Goal: Submit feedback/report problem: Submit feedback/report problem

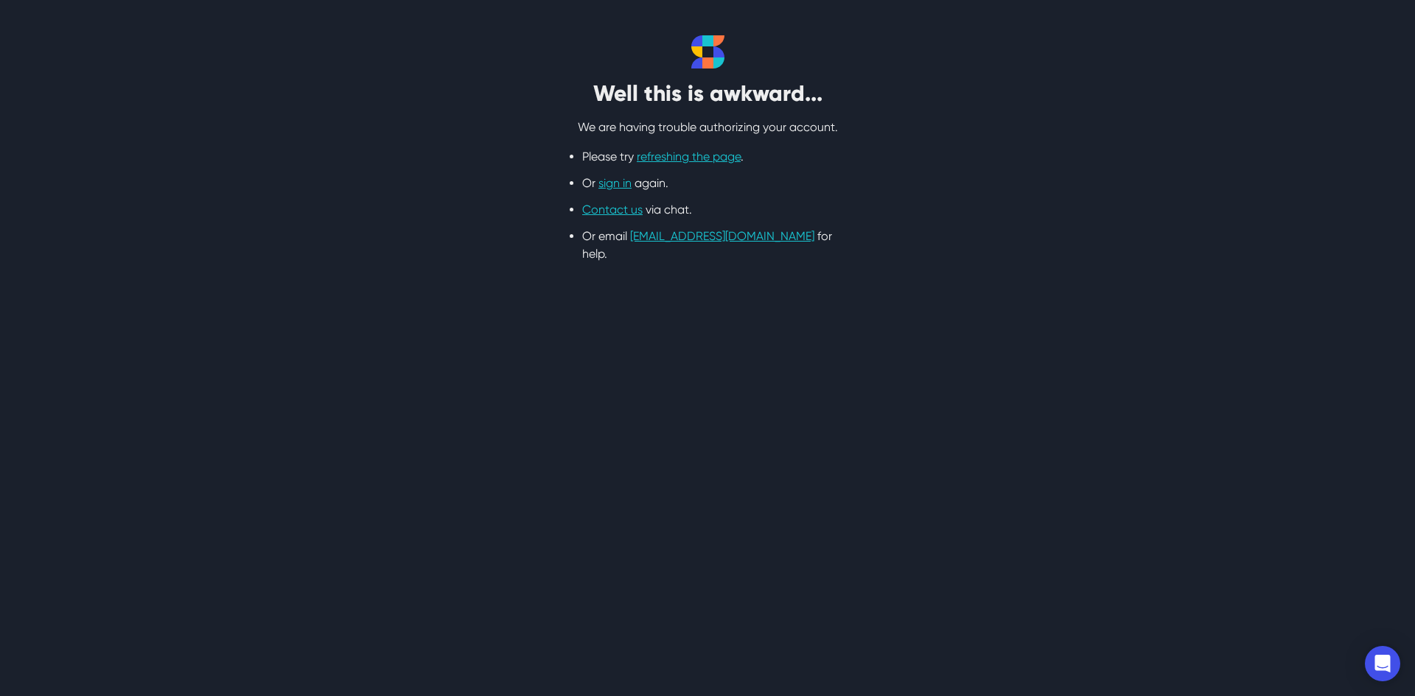
click at [685, 168] on ul "Please try refreshing the page . Or sign in again. Contact us via chat. Or emai…" at bounding box center [707, 205] width 251 height 115
click at [679, 159] on link "refreshing the page" at bounding box center [689, 157] width 104 height 14
click at [606, 181] on link "sign in" at bounding box center [614, 183] width 33 height 14
click at [623, 185] on link "sign in" at bounding box center [614, 183] width 33 height 14
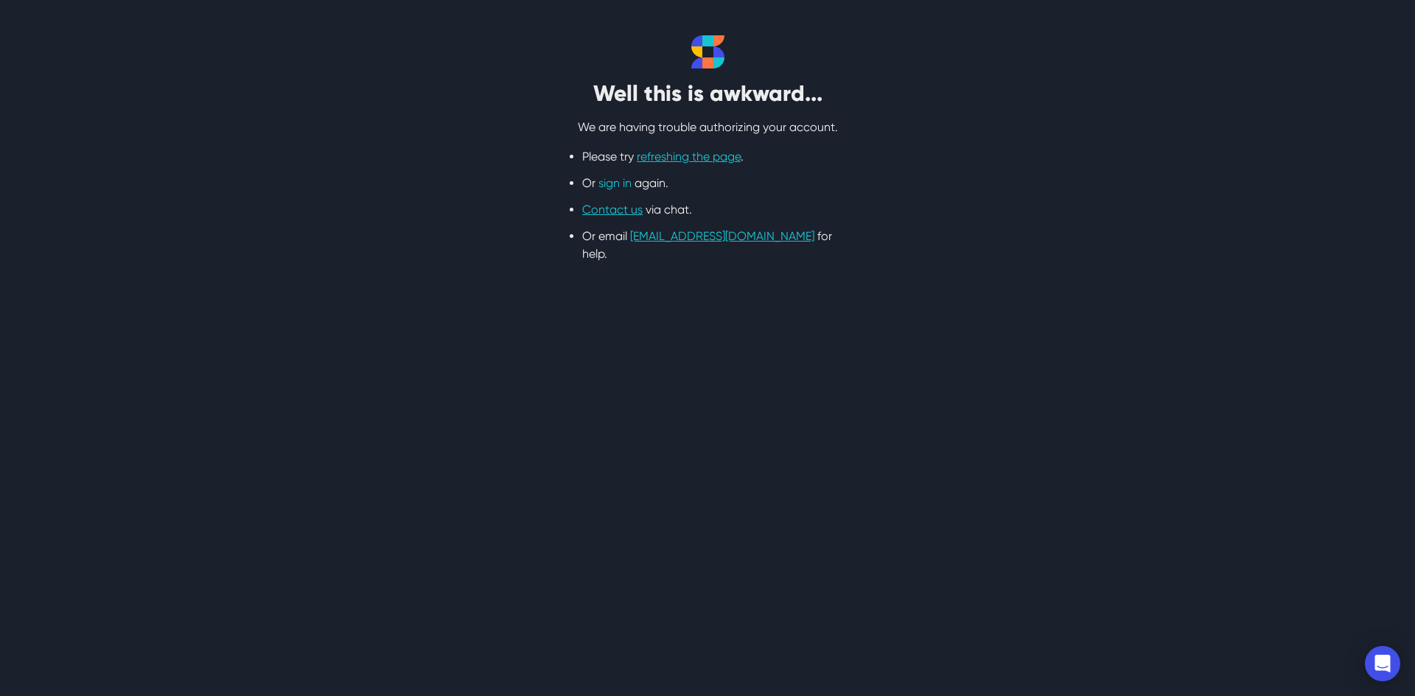
click at [623, 185] on link "sign in" at bounding box center [614, 183] width 33 height 14
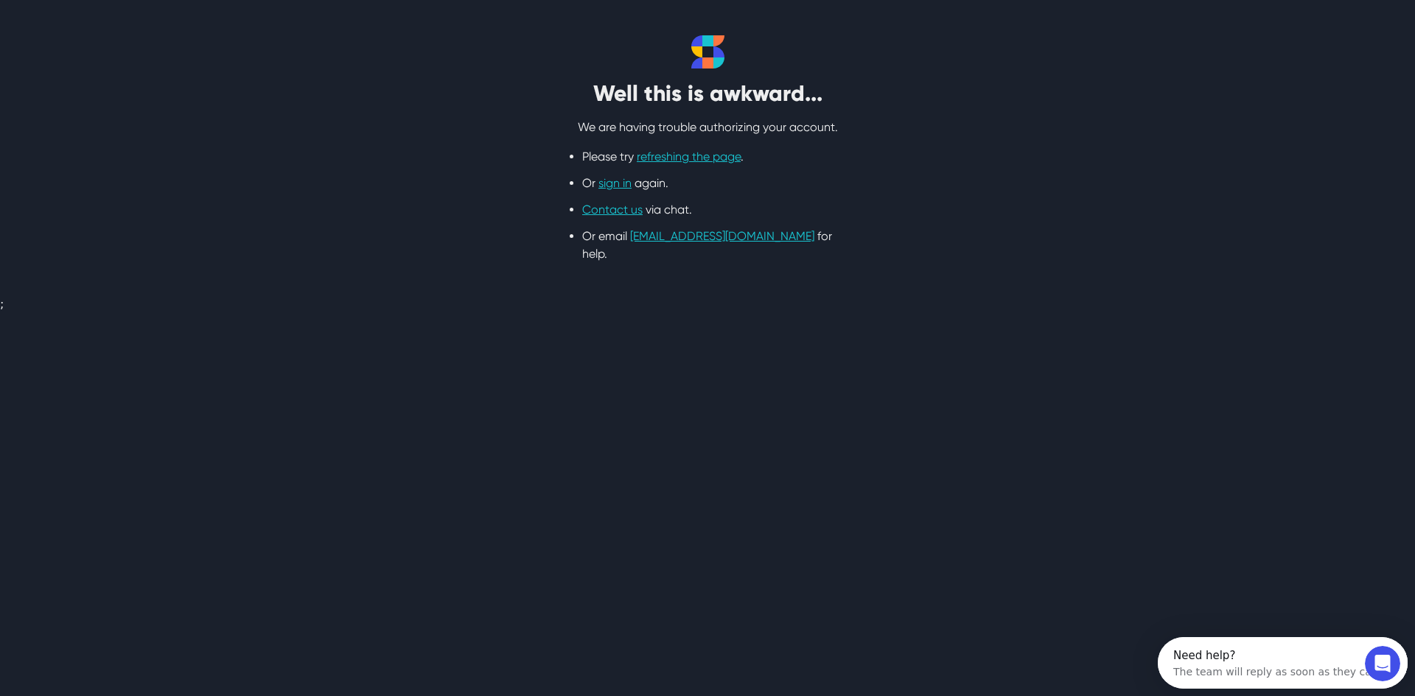
click at [780, 310] on html "Well this is awkward... We are having trouble authorizing your account. Please …" at bounding box center [707, 155] width 1415 height 310
click at [612, 186] on link "sign in" at bounding box center [614, 183] width 33 height 14
drag, startPoint x: 659, startPoint y: 14, endPoint x: 809, endPoint y: 37, distance: 152.1
click at [805, 71] on div "Well this is awkward... We are having trouble authorizing your account. Please …" at bounding box center [707, 149] width 368 height 228
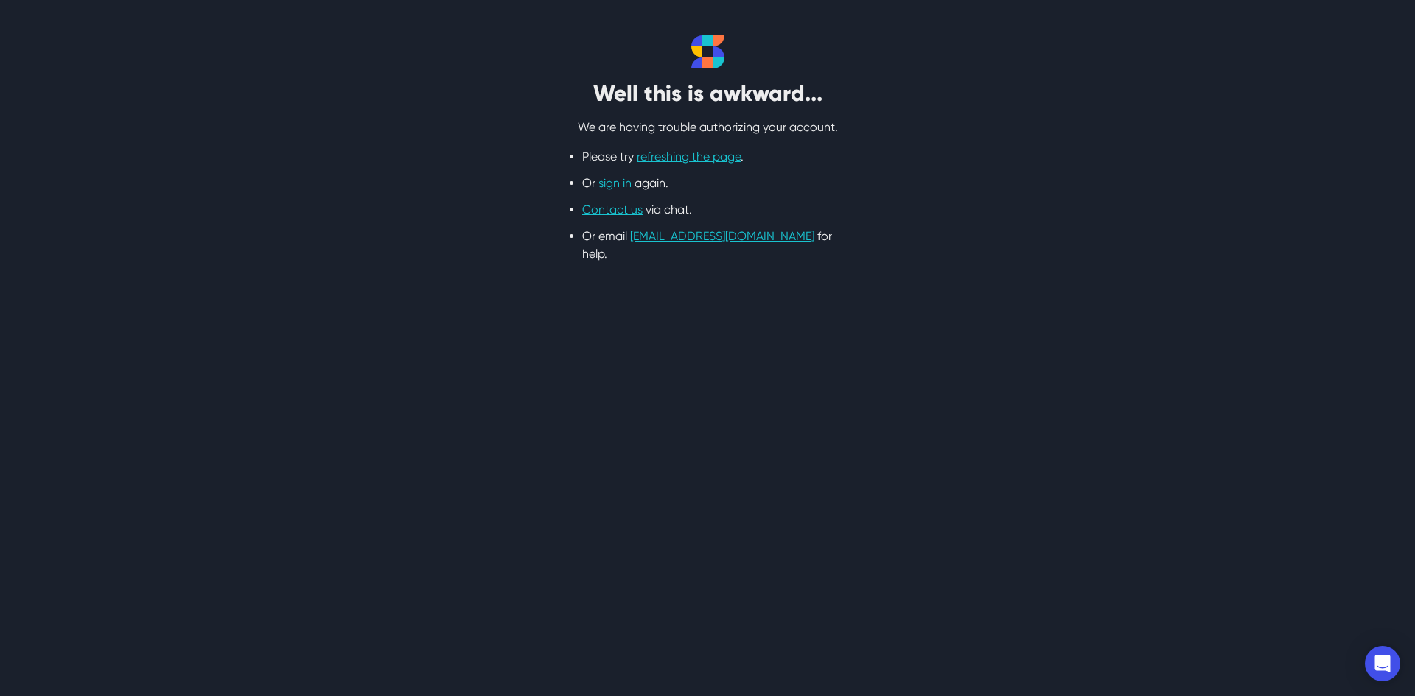
click at [624, 184] on link "sign in" at bounding box center [614, 183] width 33 height 14
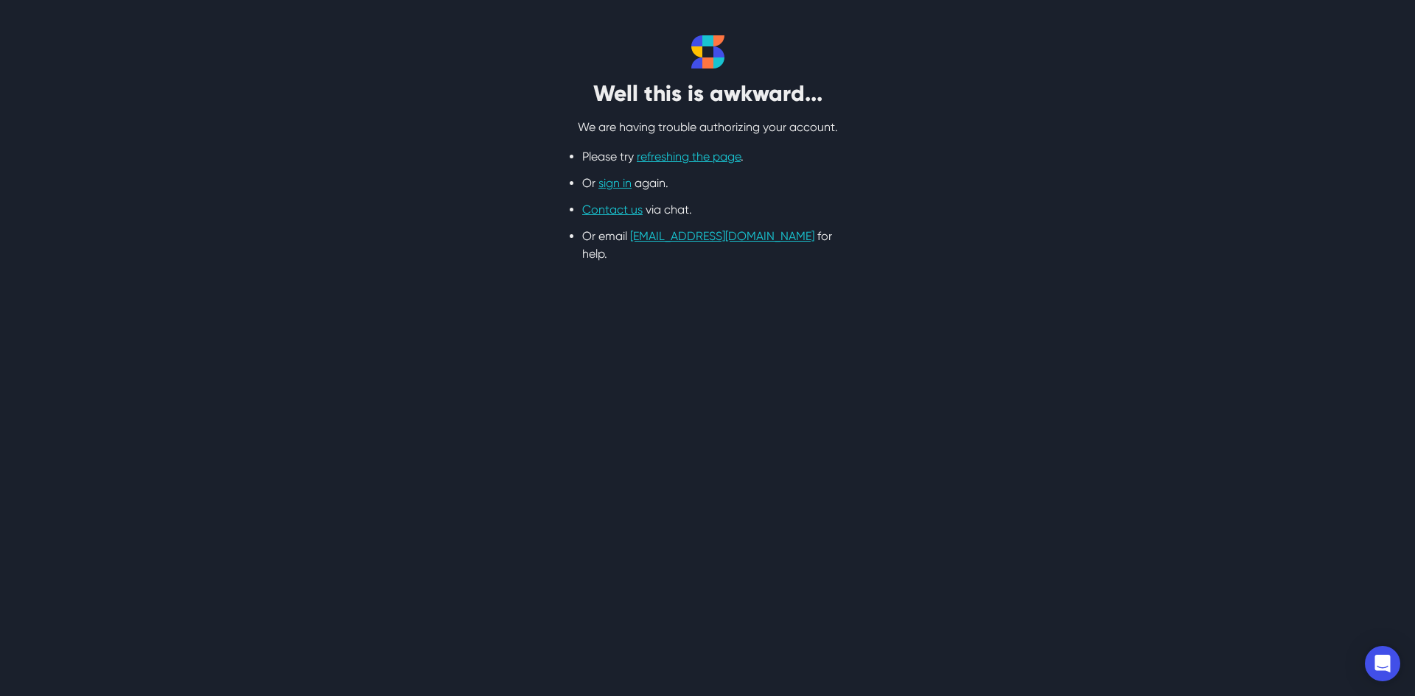
click at [668, 298] on html "Well this is awkward... We are having trouble authorizing your account. Please …" at bounding box center [707, 149] width 1415 height 298
click at [618, 212] on link "Contact us" at bounding box center [612, 210] width 60 height 14
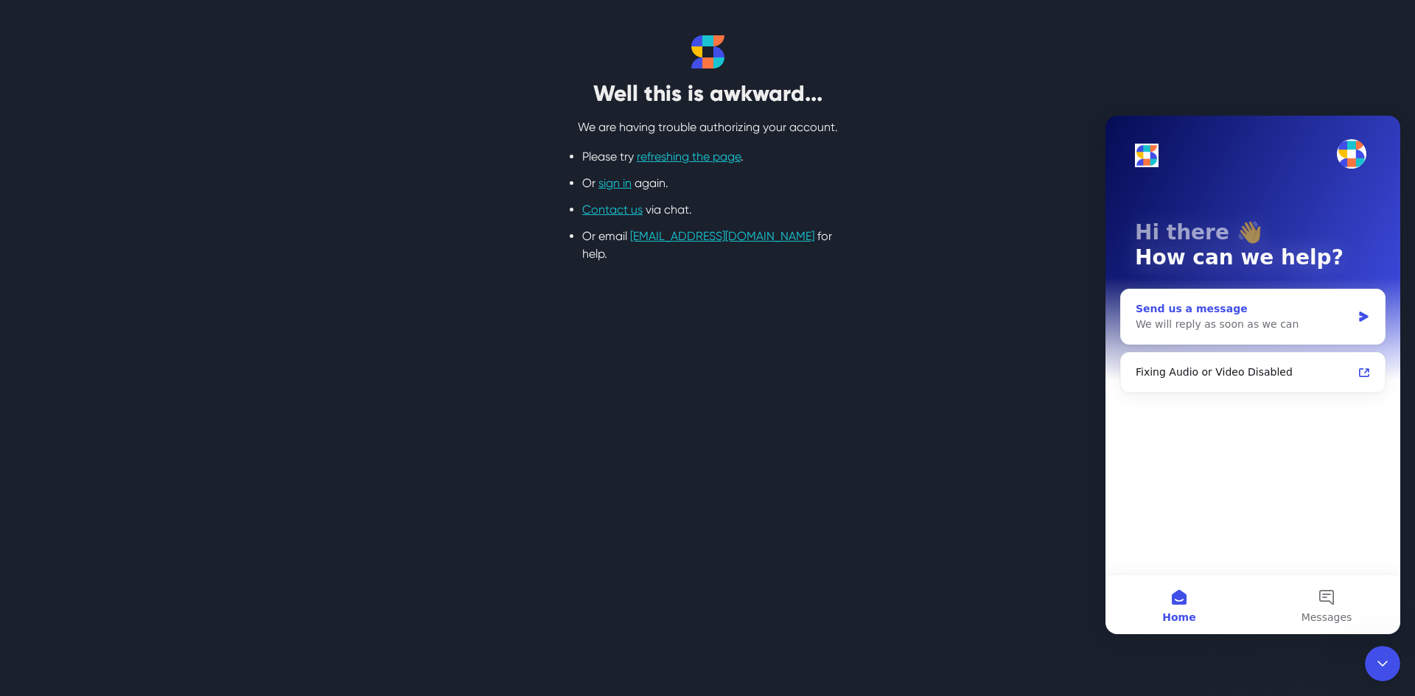
click at [1249, 316] on div "Send us a message" at bounding box center [1244, 308] width 216 height 15
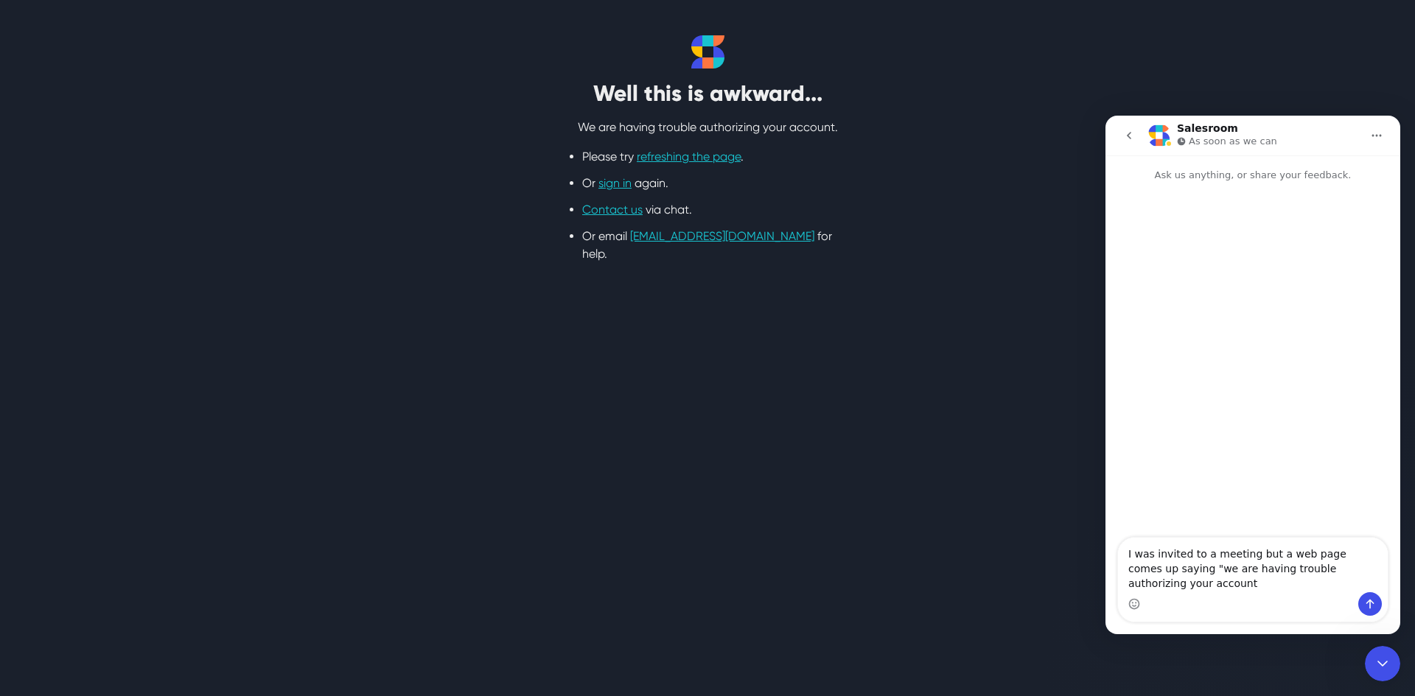
type textarea "I was invited to a meeting but a web page comes up saying "we are having troubl…"
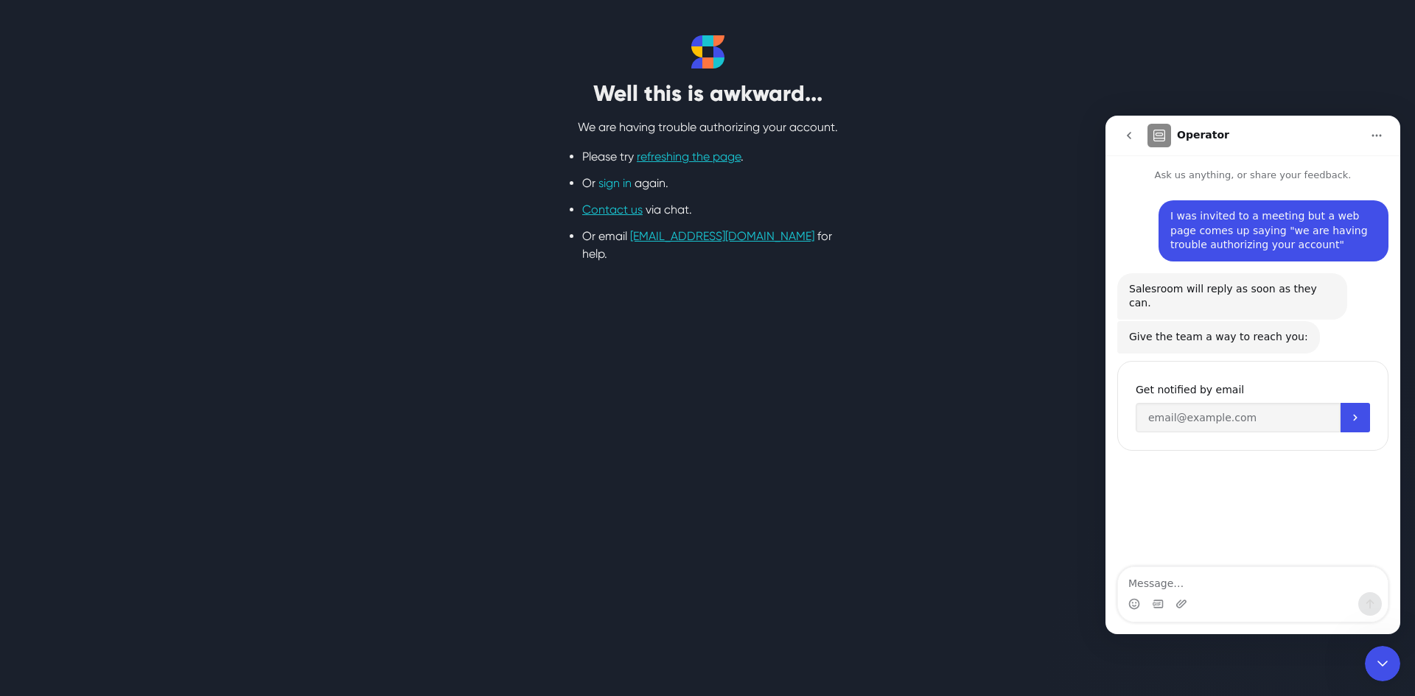
click at [624, 186] on link "sign in" at bounding box center [614, 183] width 33 height 14
drag, startPoint x: 632, startPoint y: 346, endPoint x: 388, endPoint y: 327, distance: 245.4
drag, startPoint x: 388, startPoint y: 327, endPoint x: 714, endPoint y: 312, distance: 326.8
click at [714, 298] on html "Well this is awkward... We are having trouble authorizing your account. Please …" at bounding box center [707, 149] width 1415 height 298
click at [679, 156] on link "refreshing the page" at bounding box center [689, 157] width 104 height 14
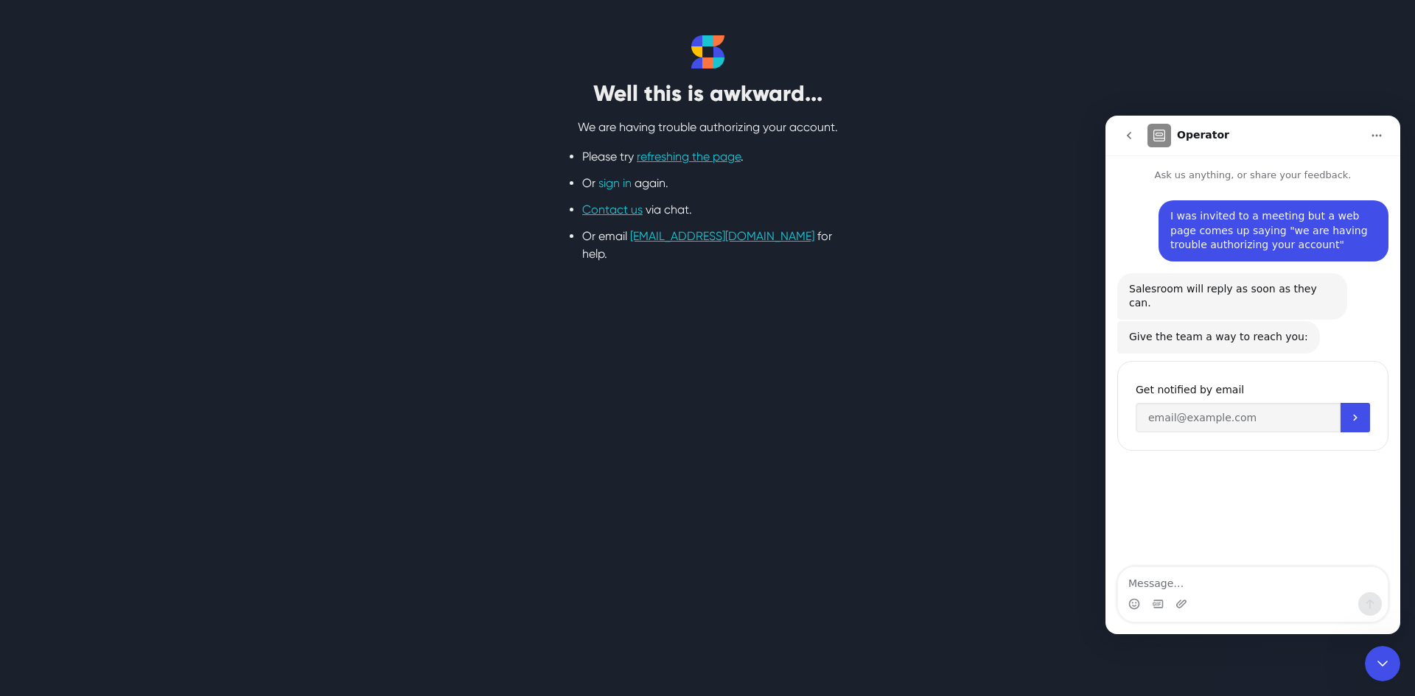
click at [616, 188] on link "sign in" at bounding box center [614, 183] width 33 height 14
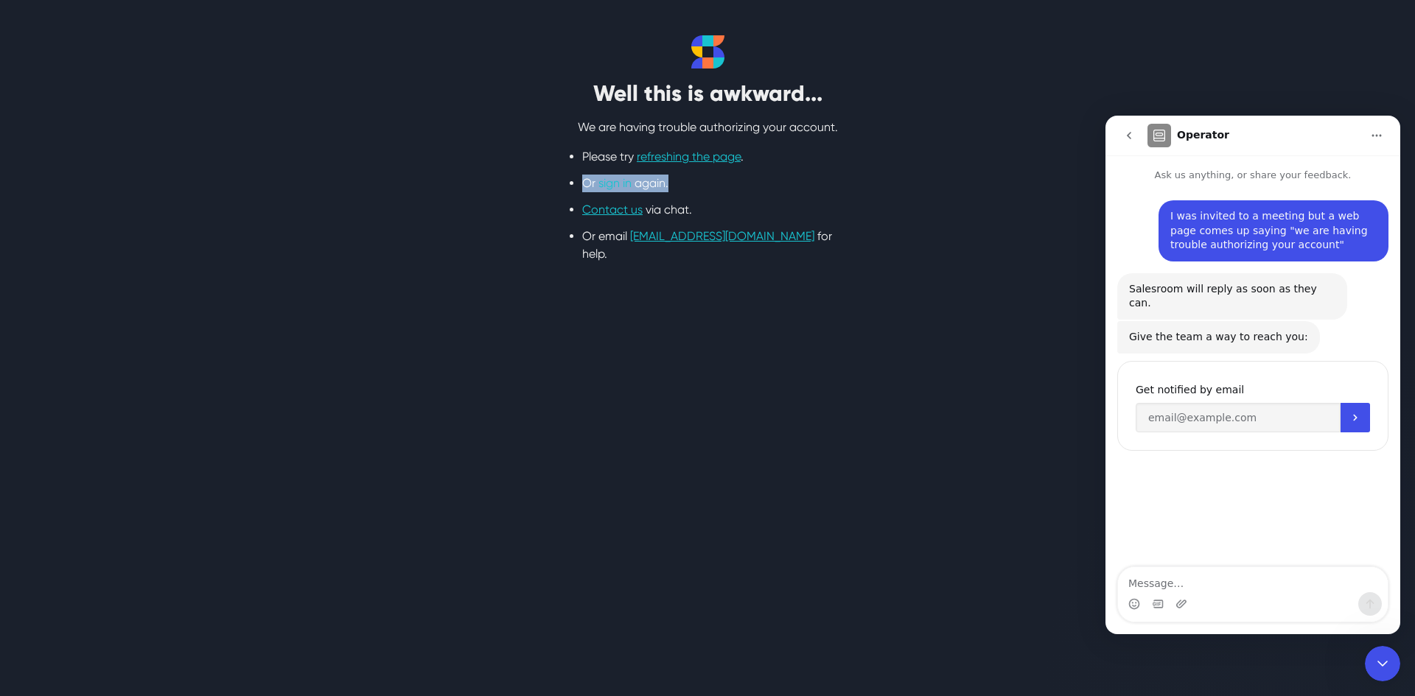
click at [616, 188] on link "sign in" at bounding box center [614, 183] width 33 height 14
click at [645, 298] on html "Well this is awkward... We are having trouble authorizing your account. Please …" at bounding box center [707, 149] width 1415 height 298
